Goal: Task Accomplishment & Management: Use online tool/utility

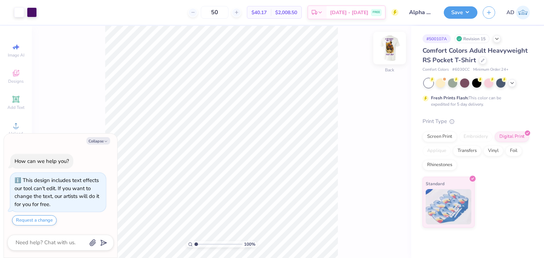
click at [388, 47] on img at bounding box center [389, 48] width 28 height 28
click at [231, 112] on li "Paste" at bounding box center [243, 110] width 56 height 14
type textarea "x"
type input "3.58"
type textarea "x"
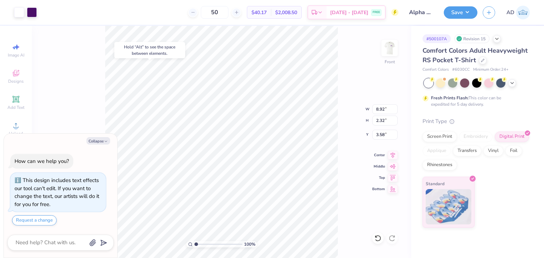
type input "20.52"
type textarea "x"
type input "9.44"
type input "2.46"
type input "3.44"
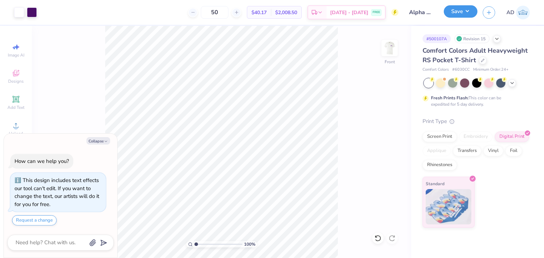
click at [456, 10] on button "Save" at bounding box center [461, 11] width 34 height 12
type textarea "x"
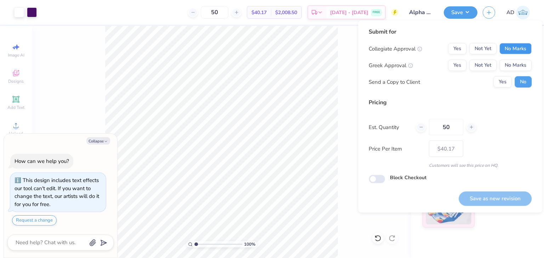
click at [520, 49] on button "No Marks" at bounding box center [515, 48] width 32 height 11
click at [462, 65] on button "Yes" at bounding box center [457, 65] width 18 height 11
click at [503, 196] on button "Save as new revision" at bounding box center [494, 199] width 73 height 15
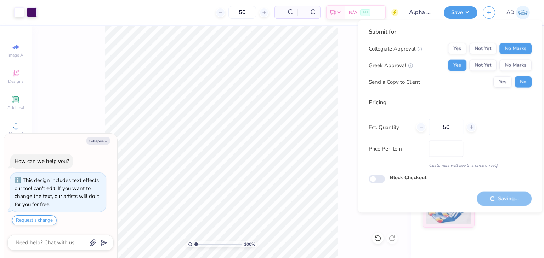
type input "$40.17"
type textarea "x"
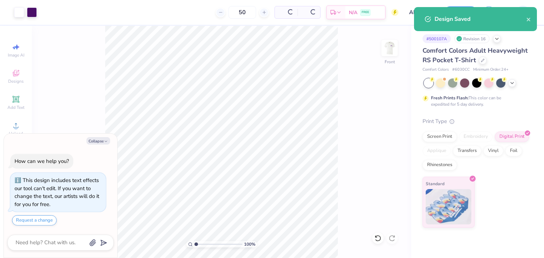
type input "– –"
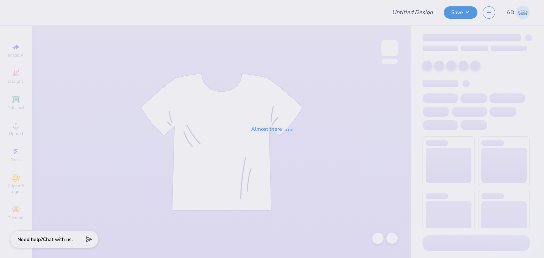
type input "Alpha Kappa Lambda fall rush merch"
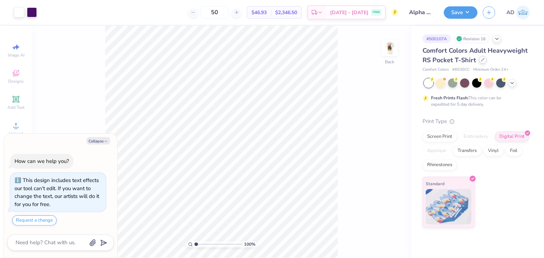
click at [482, 62] on div at bounding box center [483, 60] width 8 height 8
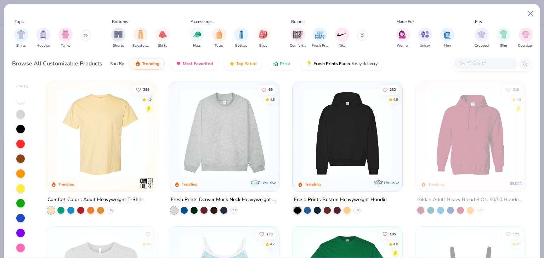
type textarea "x"
click at [475, 61] on input "text" at bounding box center [485, 63] width 55 height 8
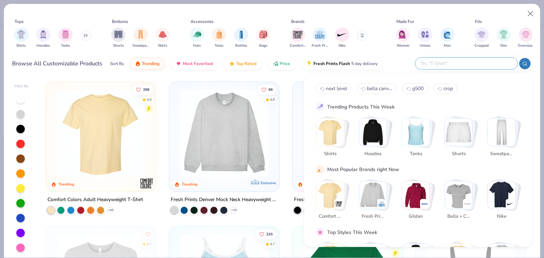
click at [475, 61] on input "text" at bounding box center [466, 63] width 93 height 8
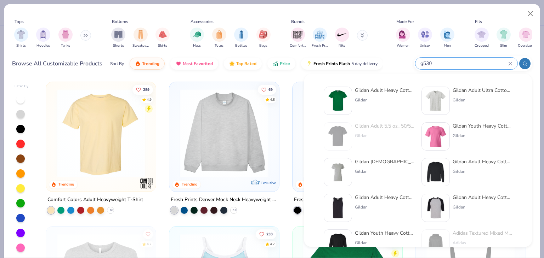
type input "g530"
click at [485, 89] on div "Gildan Adult Ultra Cotton 6 Oz. Pocket T-Shirt" at bounding box center [481, 90] width 59 height 7
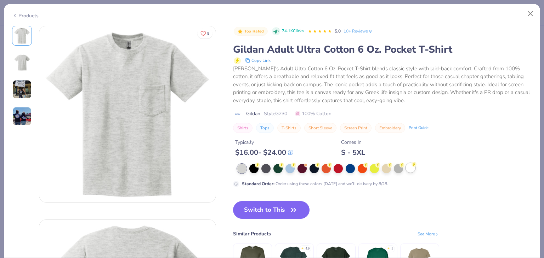
click at [410, 169] on div at bounding box center [410, 168] width 9 height 9
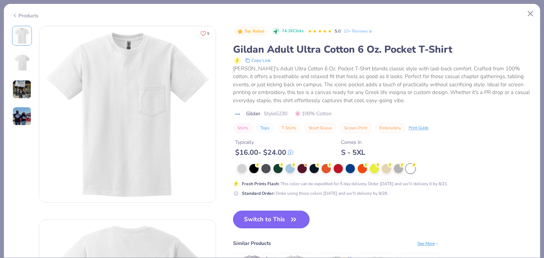
click at [255, 221] on button "Switch to This" at bounding box center [271, 220] width 77 height 18
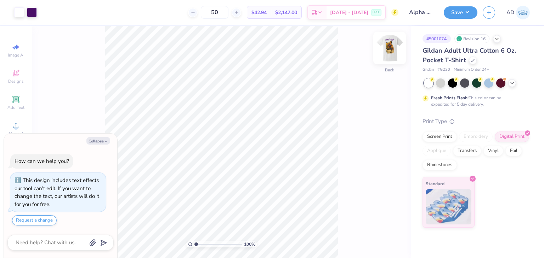
click at [389, 52] on img at bounding box center [389, 48] width 28 height 28
click at [460, 11] on button "Save" at bounding box center [461, 11] width 34 height 12
type textarea "x"
